Goal: Task Accomplishment & Management: Manage account settings

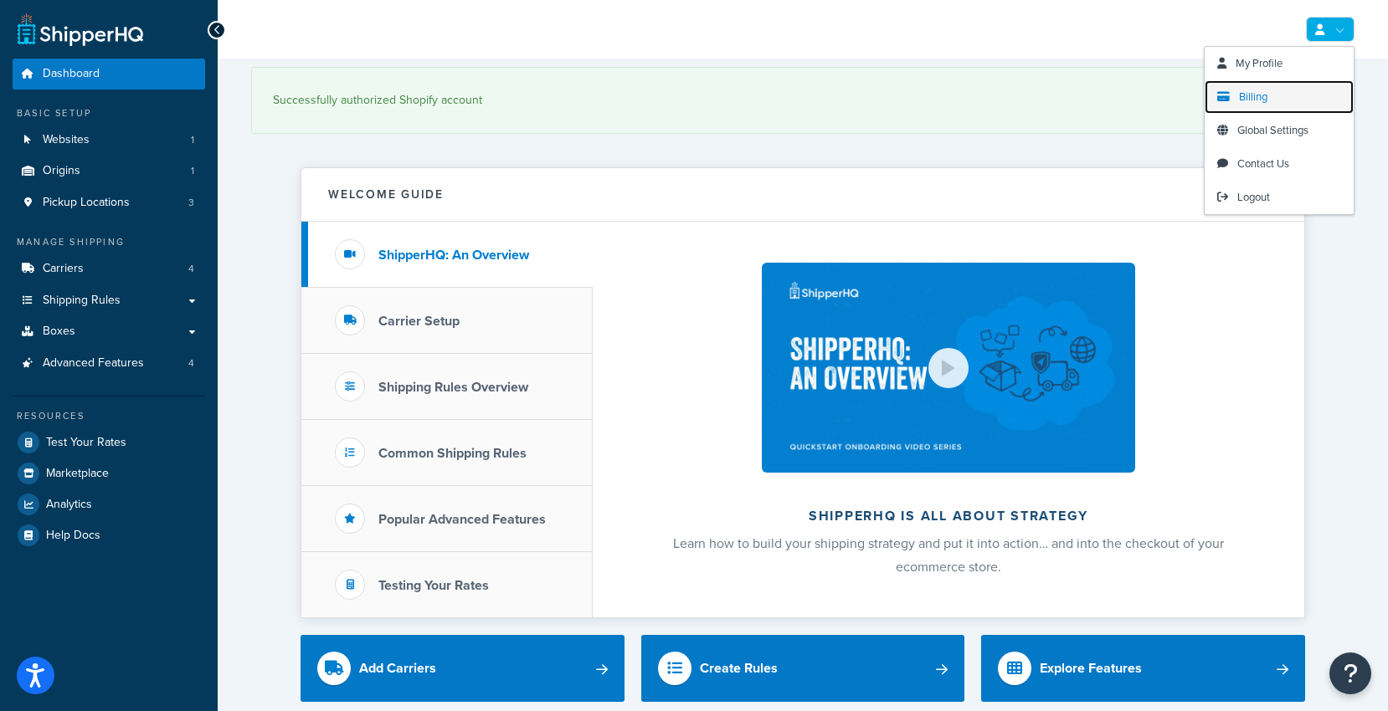
click at [1256, 95] on span "Billing" at bounding box center [1253, 97] width 28 height 16
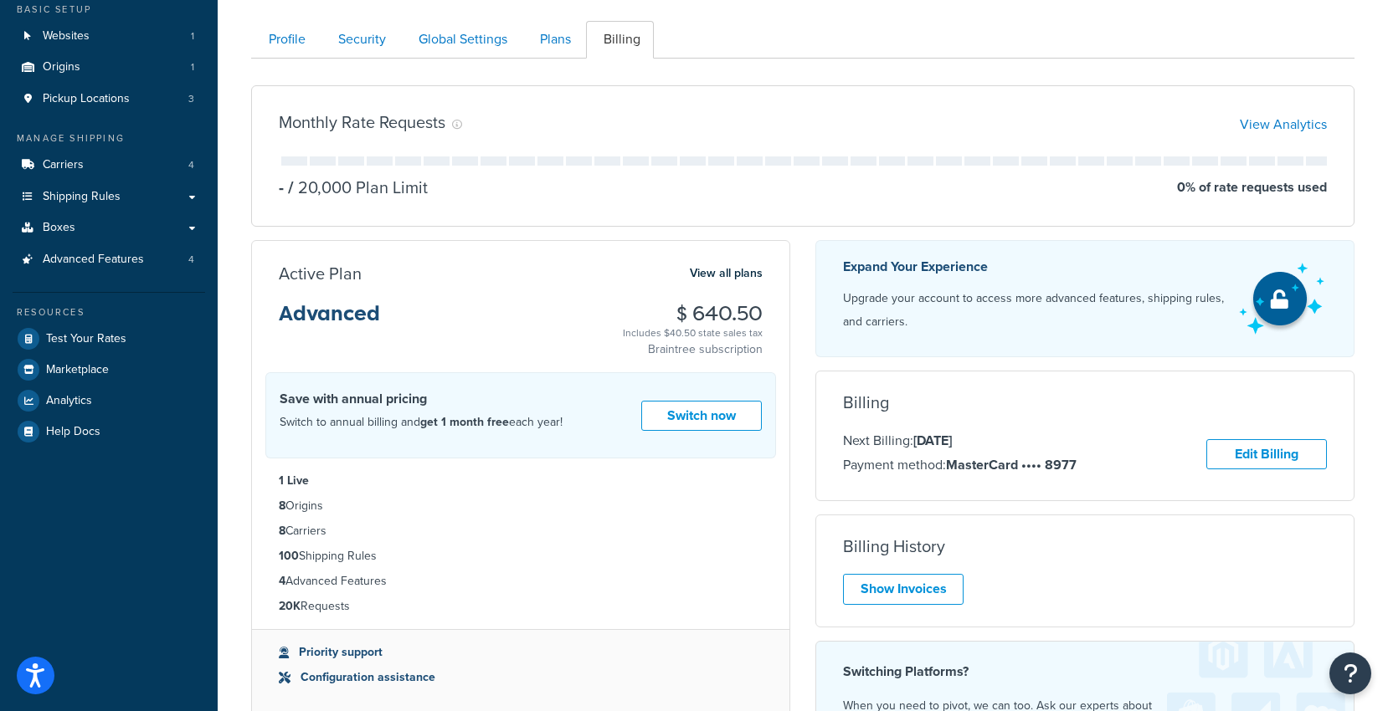
scroll to position [167, 0]
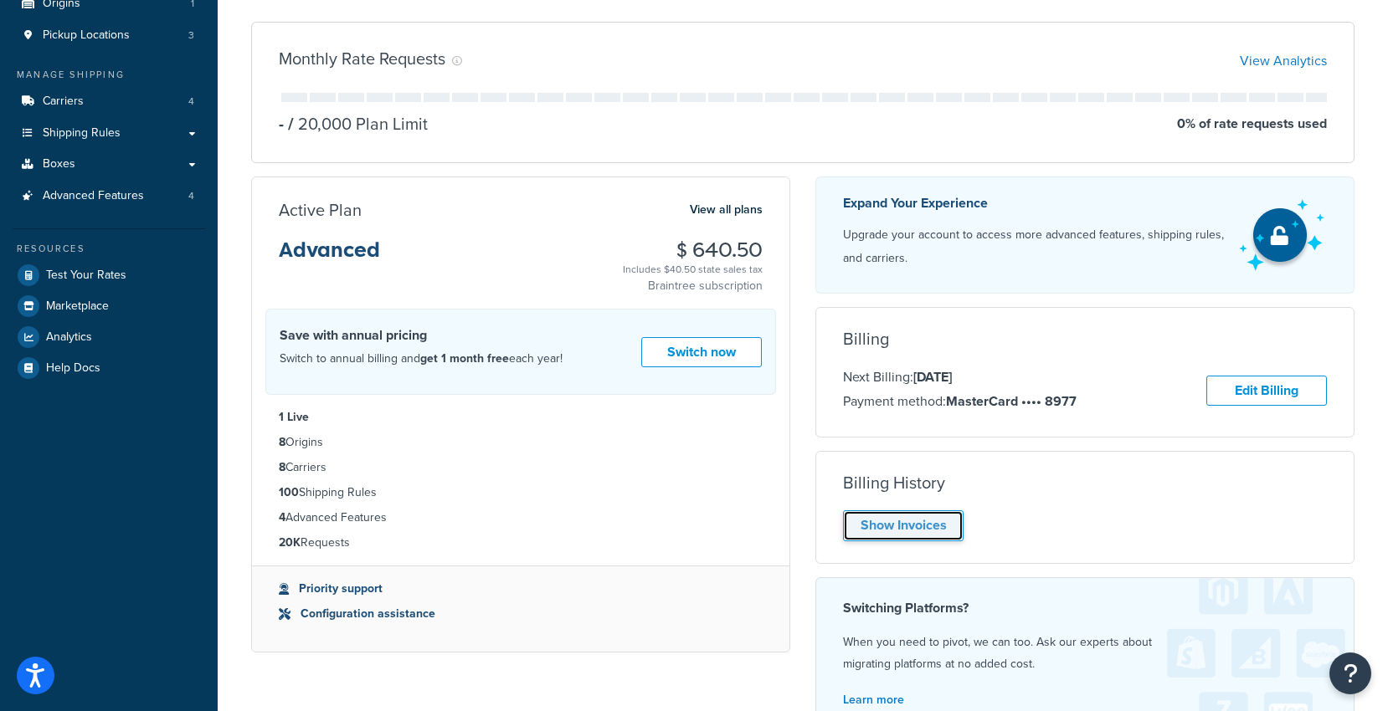
click at [911, 525] on link "Show Invoices" at bounding box center [903, 526] width 121 height 31
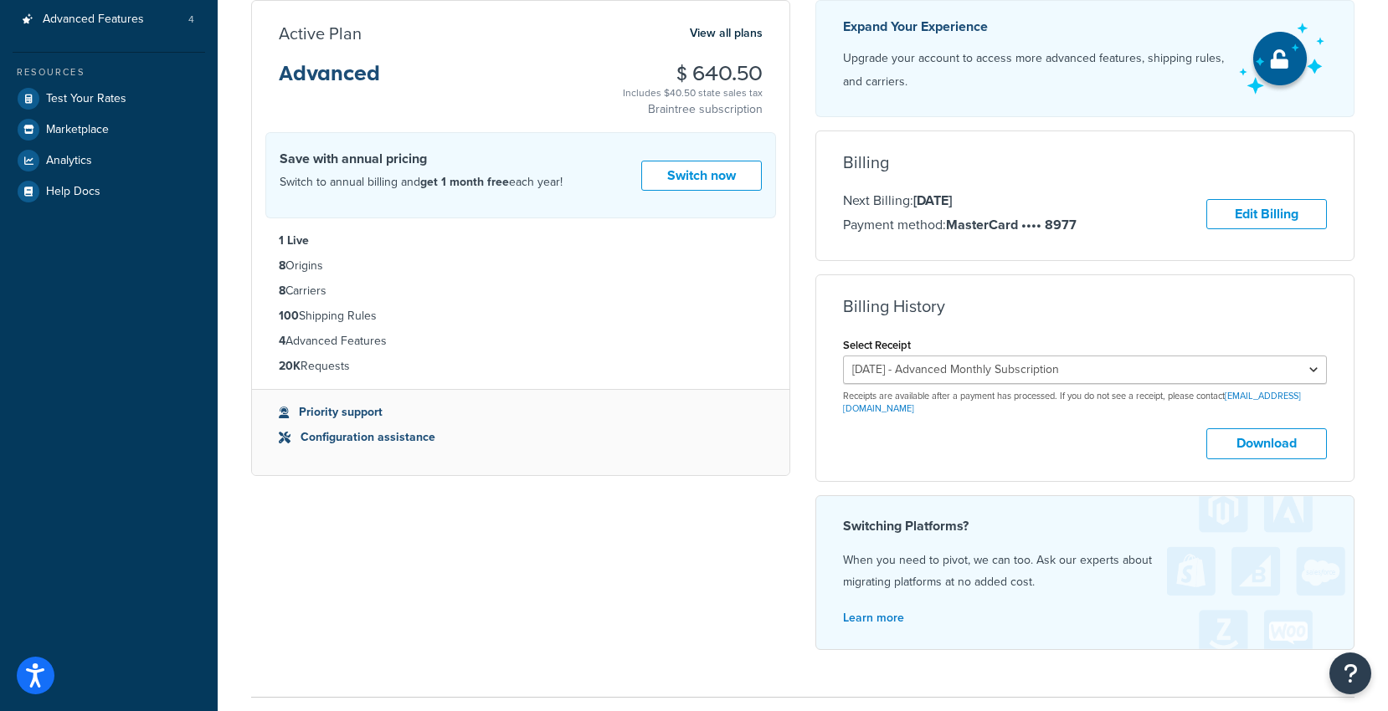
scroll to position [418, 0]
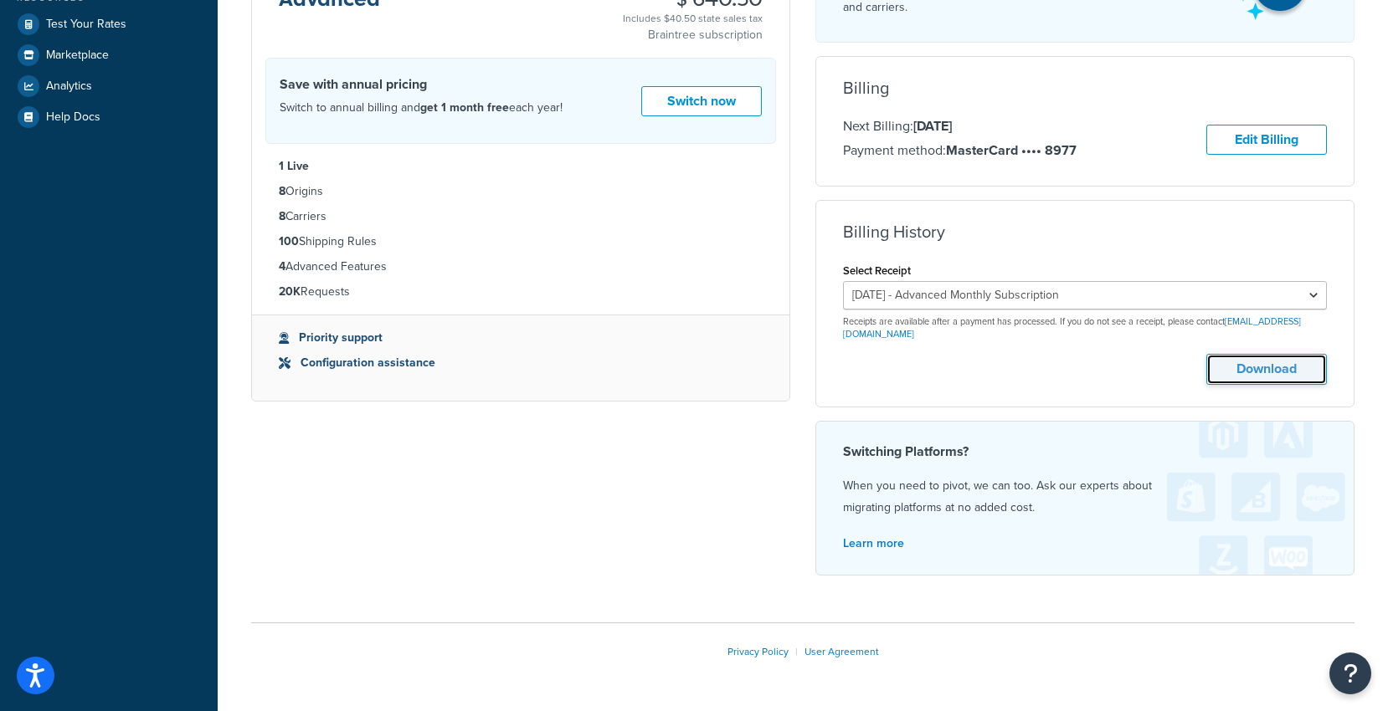
click at [1252, 358] on button "Download" at bounding box center [1266, 369] width 121 height 31
